Goal: Task Accomplishment & Management: Use online tool/utility

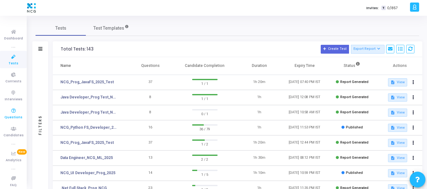
click at [12, 117] on span "Questions" at bounding box center [13, 117] width 18 height 5
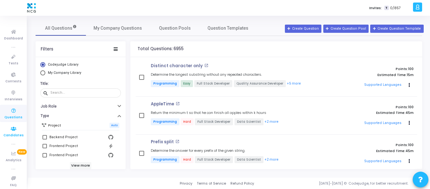
click at [10, 131] on icon at bounding box center [13, 129] width 13 height 8
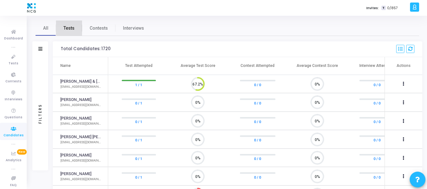
click at [70, 25] on span "Tests" at bounding box center [69, 28] width 11 height 7
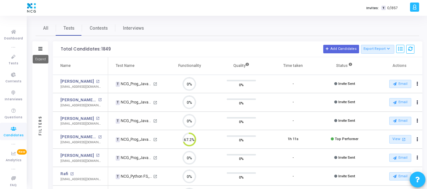
click at [42, 51] on mat-tooltip-component "Expand" at bounding box center [40, 58] width 25 height 17
click at [40, 49] on icon at bounding box center [40, 48] width 4 height 3
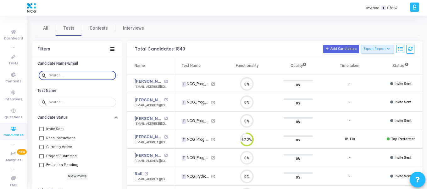
click at [72, 76] on input "text" at bounding box center [81, 75] width 65 height 4
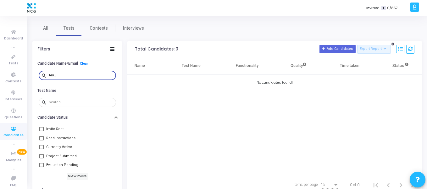
type input "Anuj"
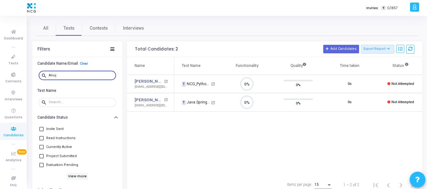
click at [65, 75] on input "Anuj" at bounding box center [81, 75] width 65 height 4
